Goal: Task Accomplishment & Management: Manage account settings

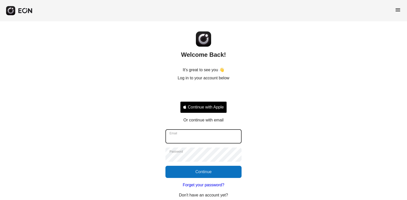
click at [214, 140] on input "Email" at bounding box center [204, 136] width 76 height 14
type input "**********"
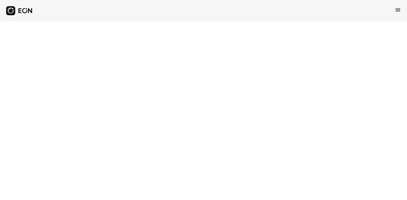
click at [400, 11] on span "menu" at bounding box center [398, 10] width 6 height 6
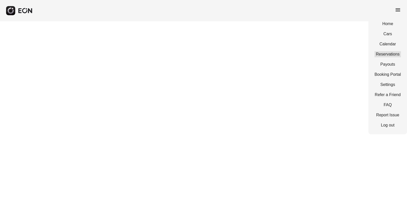
click at [388, 52] on link "Reservations" at bounding box center [388, 54] width 26 height 6
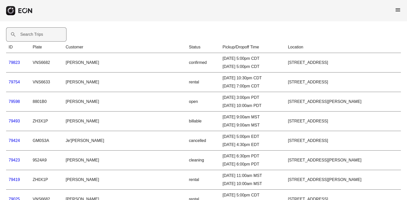
click at [41, 36] on label "Search Trips" at bounding box center [31, 34] width 23 height 6
click at [41, 36] on Trips "Search Trips" at bounding box center [36, 34] width 60 height 14
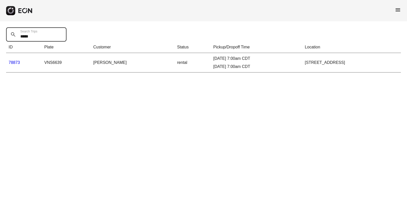
drag, startPoint x: 46, startPoint y: 36, endPoint x: 15, endPoint y: 38, distance: 30.8
click at [15, 38] on Trips "*****" at bounding box center [36, 34] width 60 height 14
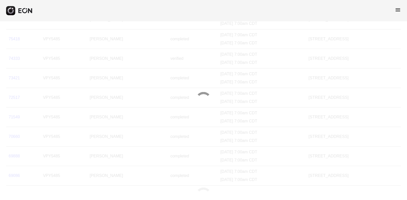
scroll to position [76, 0]
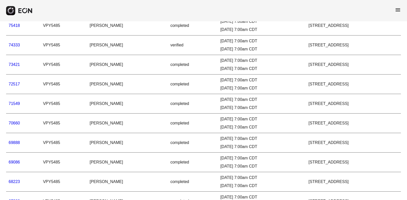
type Trips "*****"
click at [14, 161] on link "69086" at bounding box center [14, 162] width 11 height 4
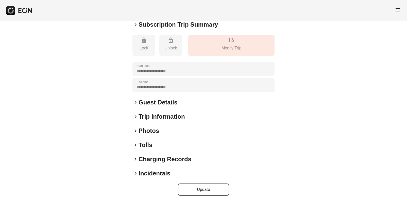
scroll to position [53, 0]
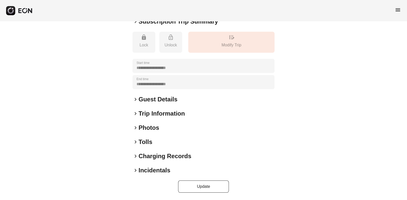
click at [135, 142] on span "keyboard_arrow_right" at bounding box center [136, 142] width 6 height 6
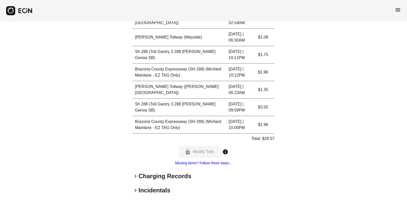
scroll to position [436, 0]
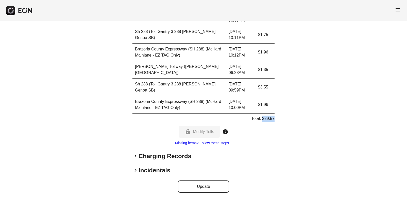
drag, startPoint x: 274, startPoint y: 119, endPoint x: 263, endPoint y: 119, distance: 11.2
click at [263, 119] on p "Total: $29.57" at bounding box center [262, 119] width 23 height 6
copy p "$29.57"
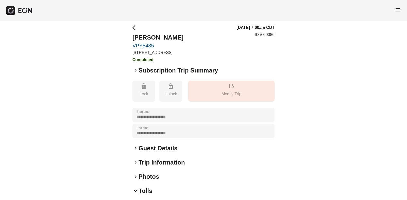
scroll to position [0, 0]
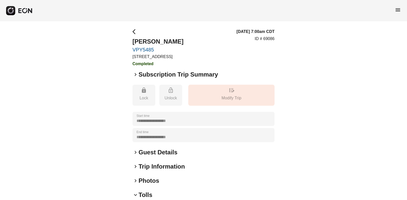
click at [134, 31] on span "arrow_back_ios" at bounding box center [136, 32] width 6 height 6
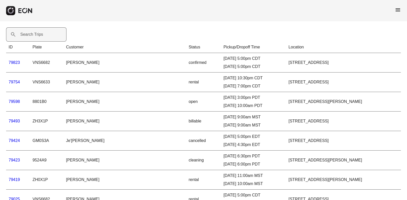
click at [36, 35] on label "Search Trips" at bounding box center [31, 34] width 23 height 6
click at [36, 35] on Trips "Search Trips" at bounding box center [36, 34] width 60 height 14
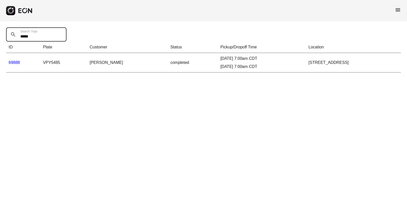
type Trips "*****"
click at [14, 60] on td "69888" at bounding box center [23, 63] width 34 height 20
click at [16, 62] on link "69888" at bounding box center [14, 62] width 11 height 4
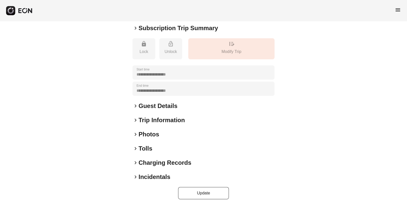
scroll to position [53, 0]
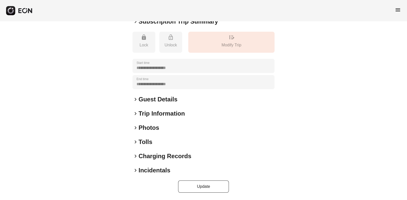
click at [135, 143] on span "keyboard_arrow_right" at bounding box center [136, 142] width 6 height 6
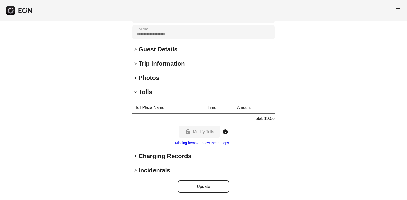
scroll to position [0, 0]
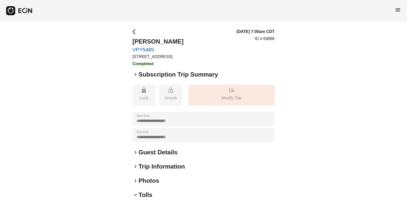
click at [134, 31] on span "arrow_back_ios" at bounding box center [136, 32] width 6 height 6
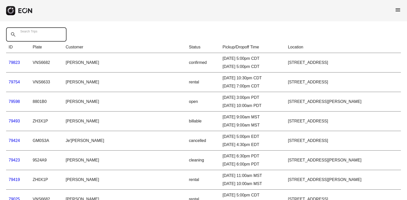
drag, startPoint x: 49, startPoint y: 34, endPoint x: 39, endPoint y: 35, distance: 10.4
click at [39, 35] on Trips "Search Trips" at bounding box center [36, 34] width 60 height 14
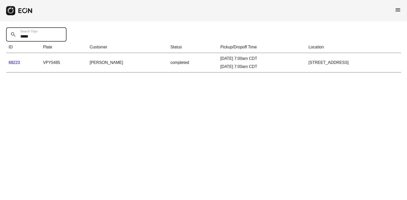
type Trips "*****"
click at [14, 61] on link "68223" at bounding box center [14, 62] width 11 height 4
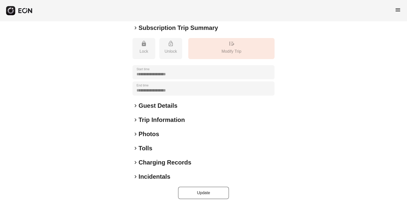
scroll to position [53, 0]
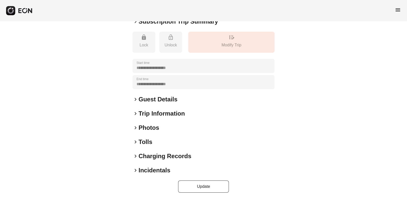
click at [136, 141] on span "keyboard_arrow_right" at bounding box center [136, 142] width 6 height 6
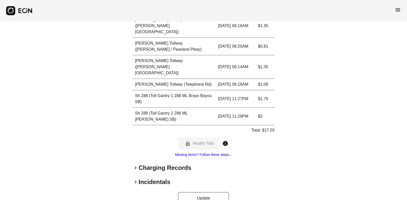
scroll to position [296, 0]
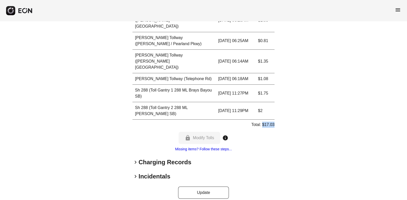
drag, startPoint x: 275, startPoint y: 119, endPoint x: 263, endPoint y: 119, distance: 11.9
copy p "$17.03"
